Goal: Information Seeking & Learning: Learn about a topic

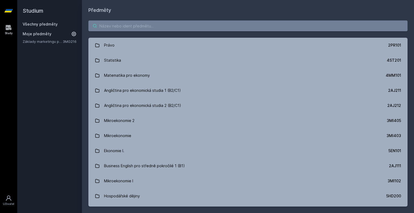
click at [143, 28] on input "search" at bounding box center [248, 26] width 319 height 11
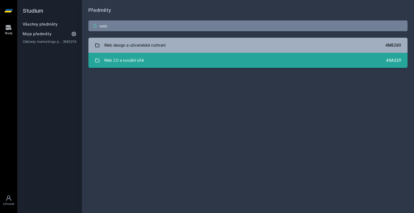
type input "web"
click at [138, 63] on div "Web 2.0 a sociální sítě" at bounding box center [124, 60] width 40 height 11
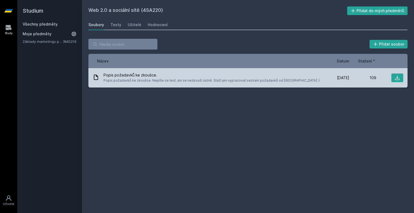
click at [139, 80] on span "Popis požadavků ke zkoušce. Nepíše se test, ani se nezkouší ústně. Stačí jen vy…" at bounding box center [212, 80] width 216 height 5
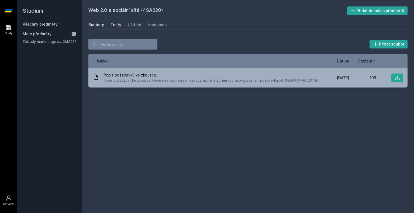
click at [117, 23] on div "Testy" at bounding box center [116, 24] width 11 height 5
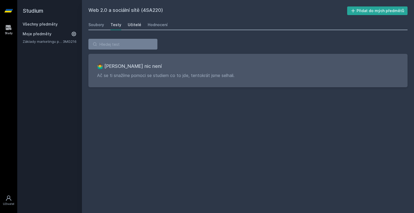
click at [135, 23] on div "Učitelé" at bounding box center [134, 24] width 13 height 5
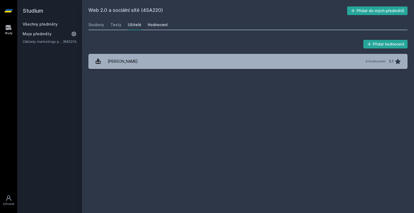
click at [161, 26] on div "Hodnocení" at bounding box center [158, 24] width 20 height 5
